Goal: Find specific page/section: Find specific page/section

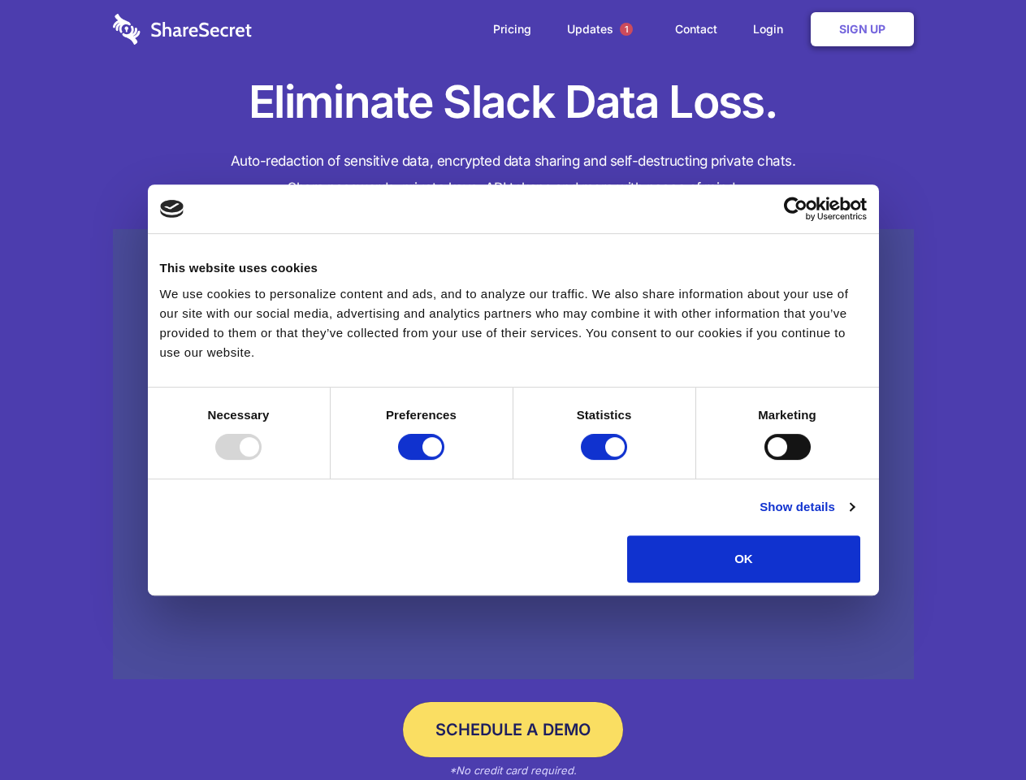
click at [262, 460] on div at bounding box center [238, 447] width 46 height 26
click at [444, 460] on input "Preferences" at bounding box center [421, 447] width 46 height 26
checkbox input "false"
click at [606, 460] on input "Statistics" at bounding box center [604, 447] width 46 height 26
checkbox input "false"
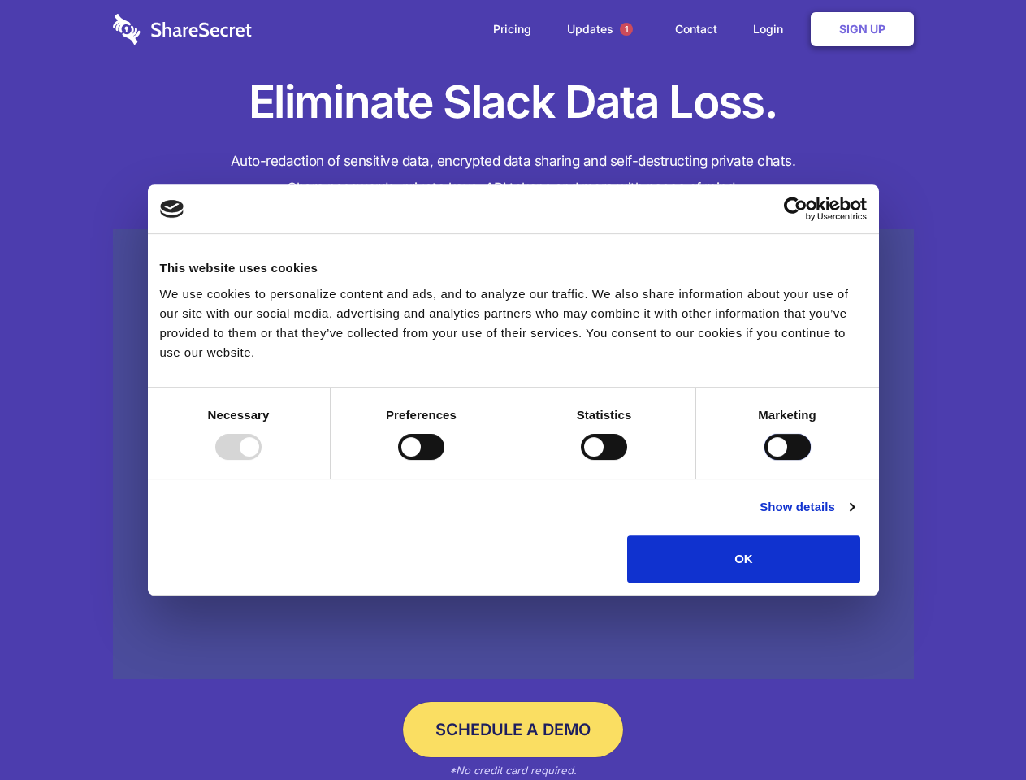
click at [765, 460] on input "Marketing" at bounding box center [788, 447] width 46 height 26
checkbox input "true"
click at [854, 517] on link "Show details" at bounding box center [807, 507] width 94 height 20
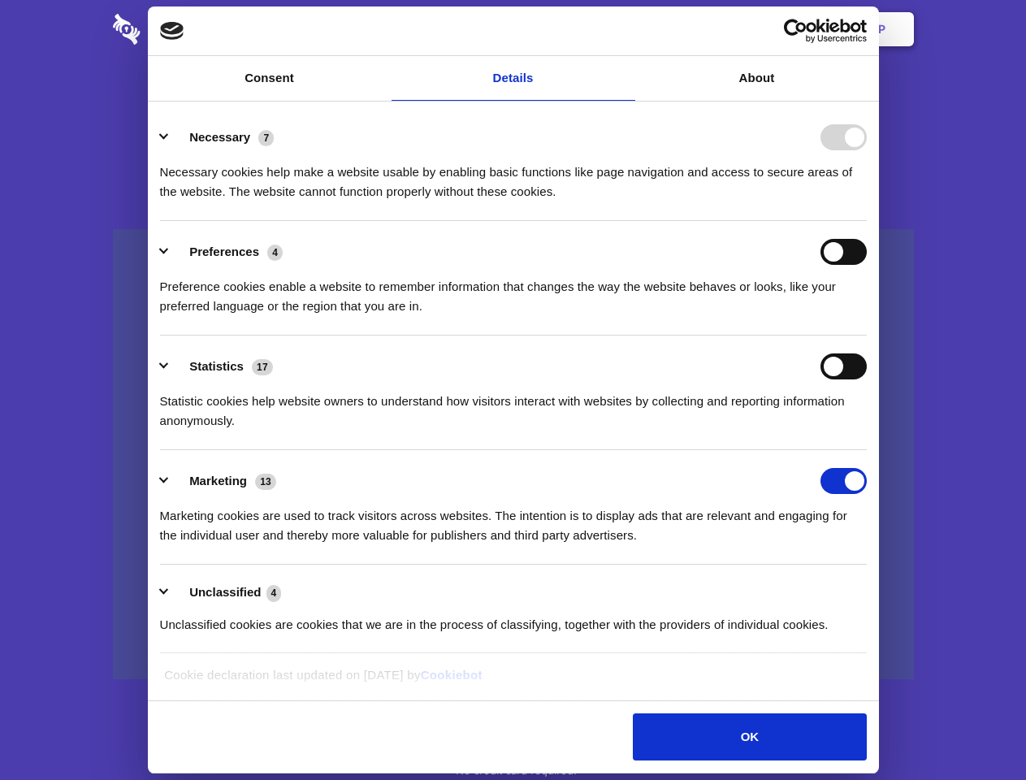
click at [867, 221] on li "Necessary 7 Necessary cookies help make a website usable by enabling basic func…" at bounding box center [513, 163] width 707 height 115
click at [626, 29] on span "1" at bounding box center [626, 29] width 13 height 13
